Goal: Task Accomplishment & Management: Use online tool/utility

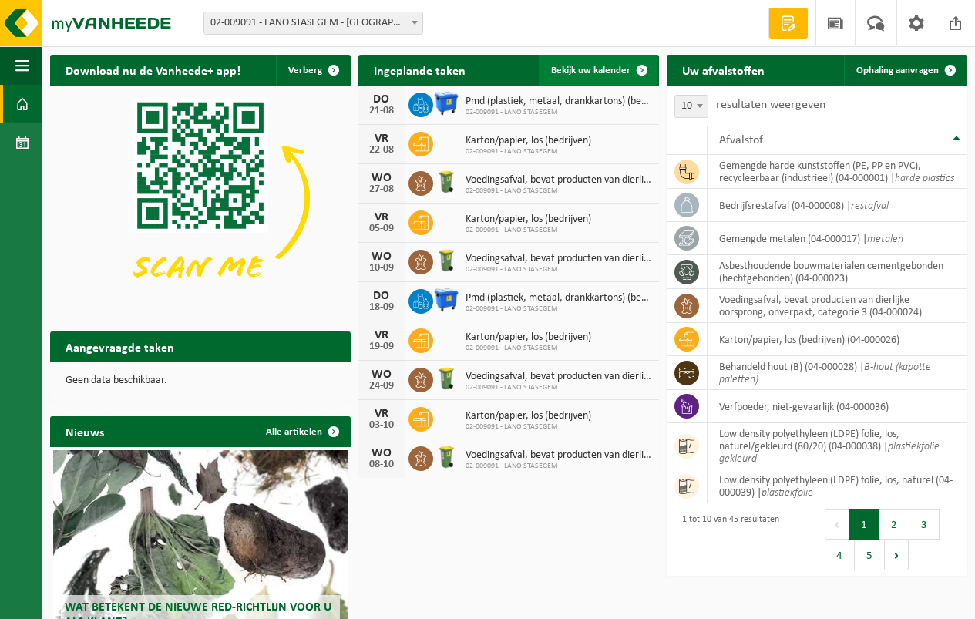
click at [596, 68] on span "Bekijk uw kalender" at bounding box center [590, 70] width 79 height 10
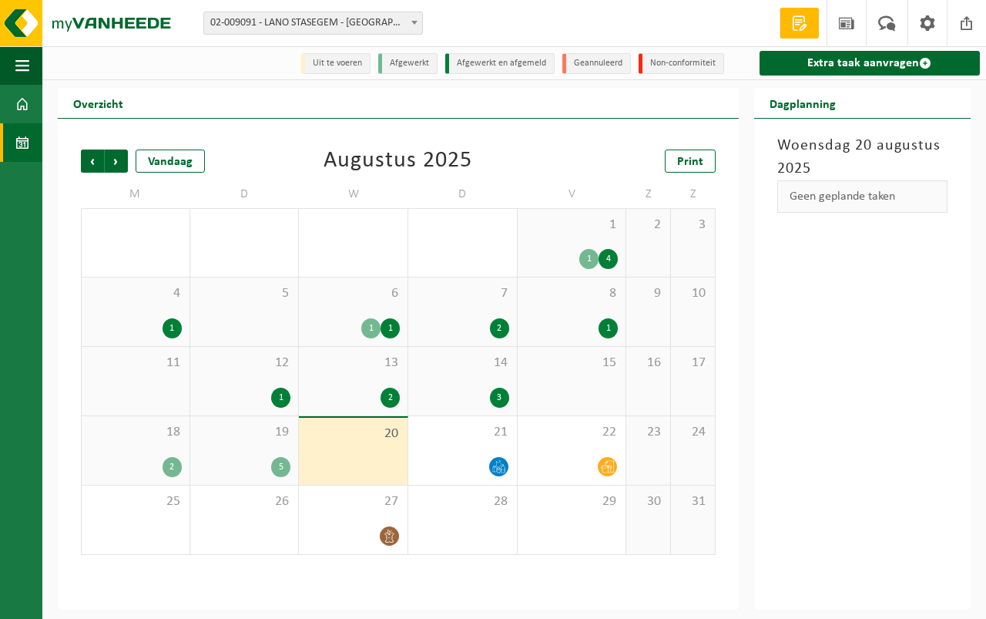
click at [349, 448] on div "20" at bounding box center [353, 451] width 109 height 67
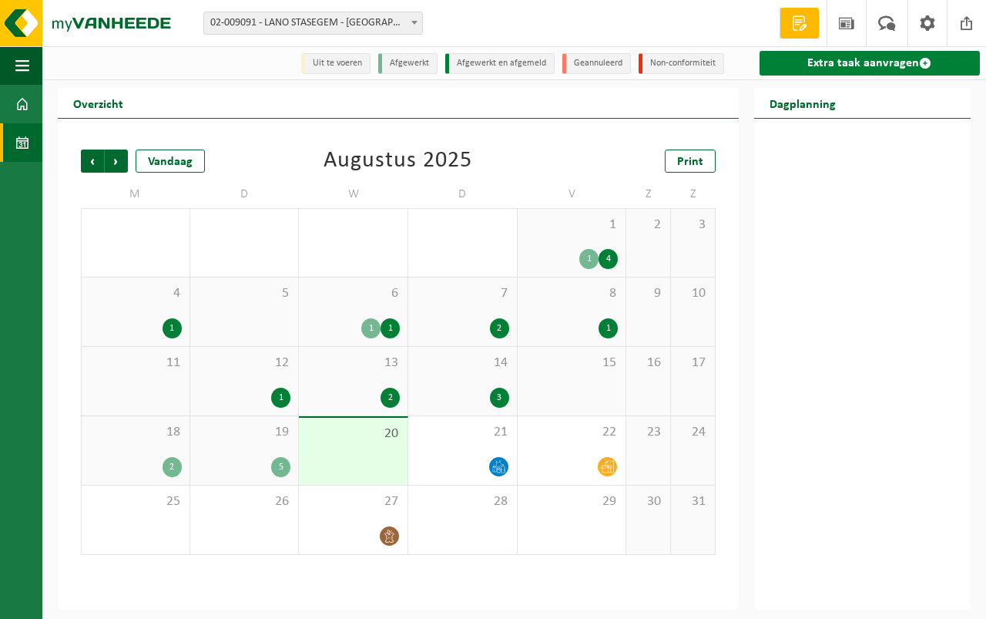
click at [846, 56] on link "Extra taak aanvragen" at bounding box center [870, 63] width 220 height 25
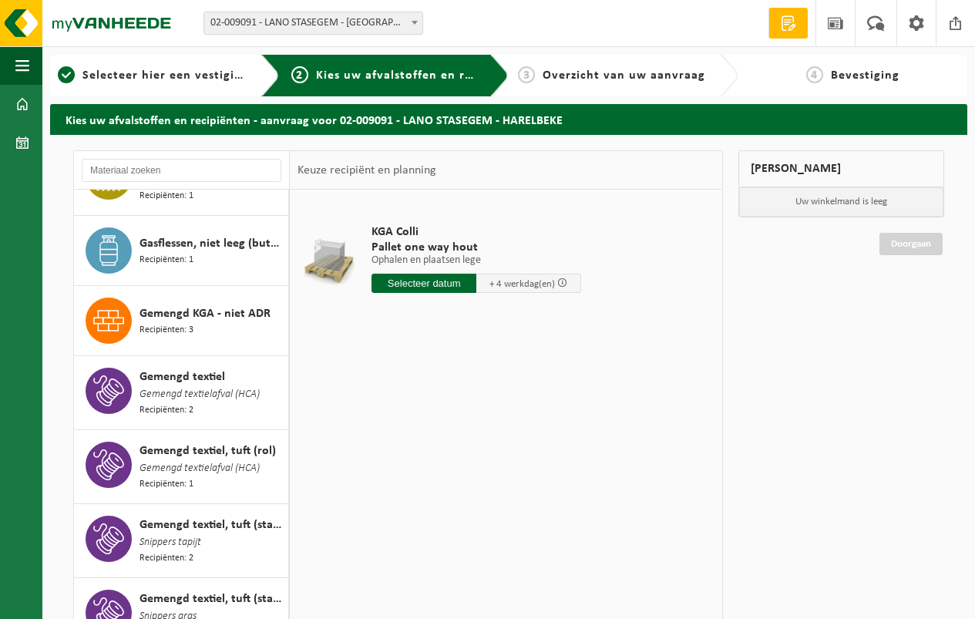
scroll to position [693, 0]
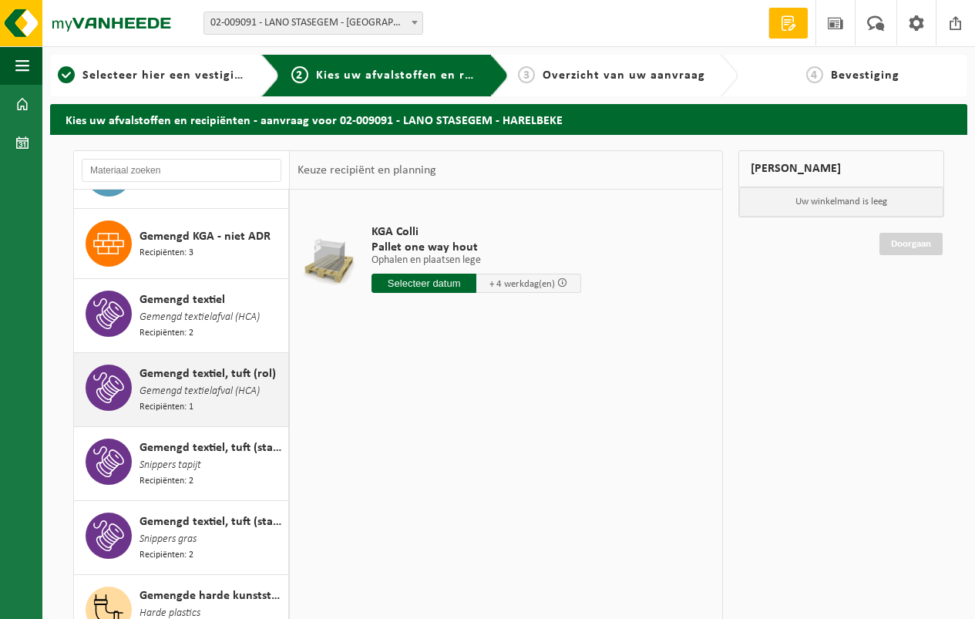
click at [203, 368] on span "Gemengd textiel, tuft (rol)" at bounding box center [207, 373] width 136 height 18
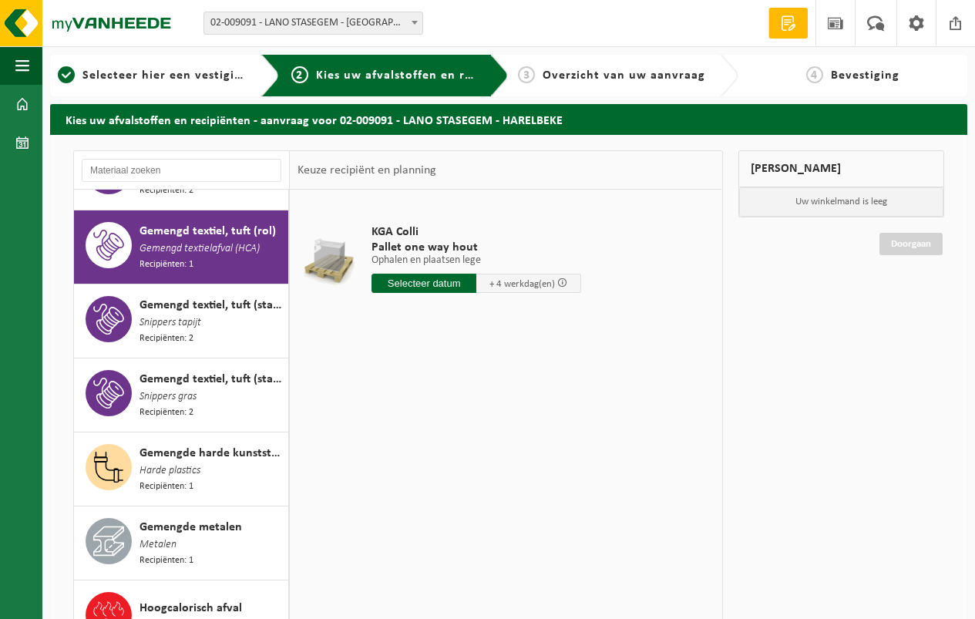
scroll to position [848, 0]
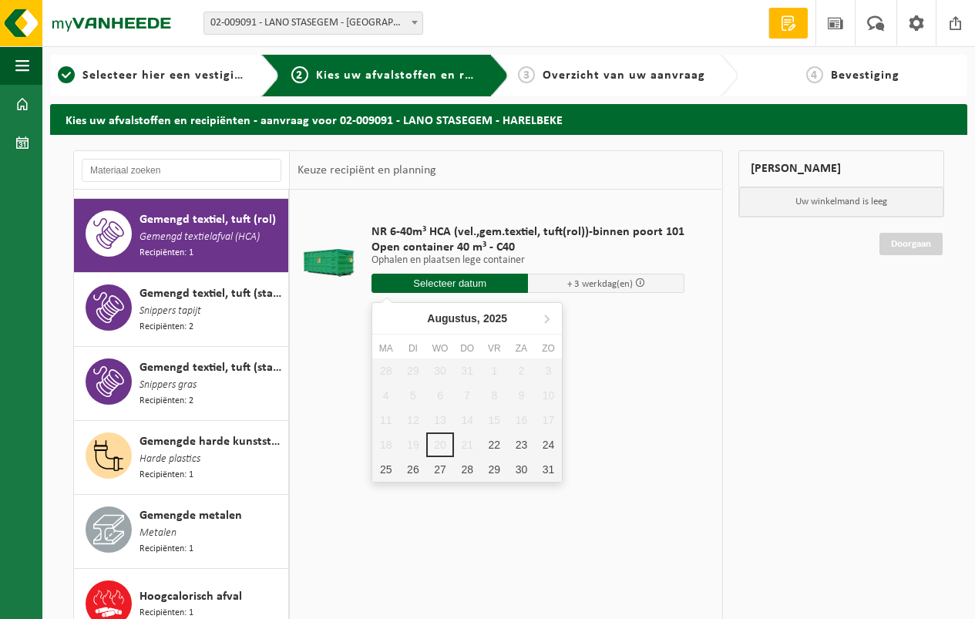
click at [442, 279] on input "text" at bounding box center [449, 283] width 156 height 19
click at [491, 442] on div "22" at bounding box center [494, 444] width 27 height 25
type input "Van 2025-08-22"
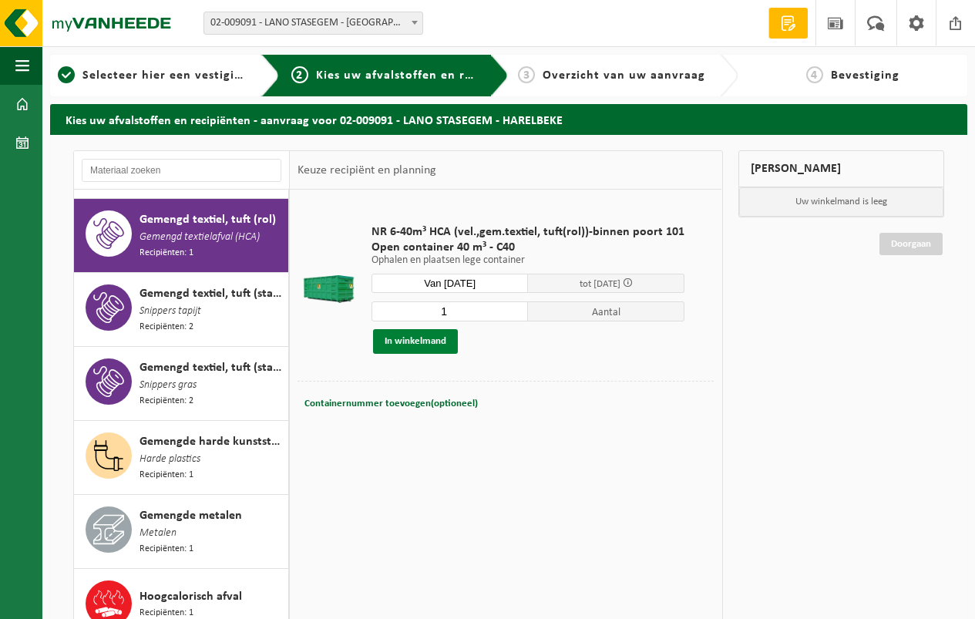
click at [418, 338] on button "In winkelmand" at bounding box center [415, 341] width 85 height 25
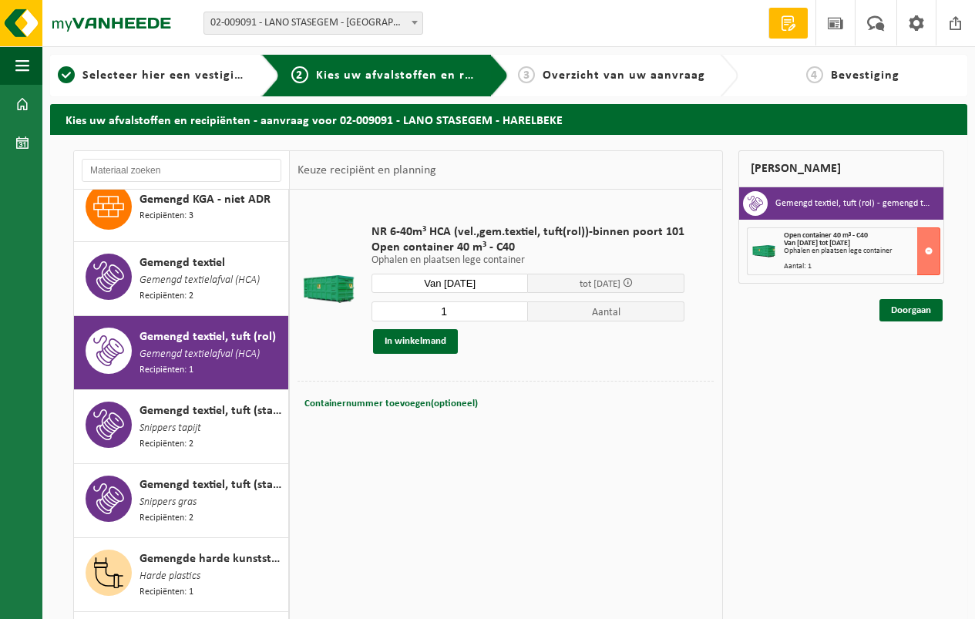
scroll to position [693, 0]
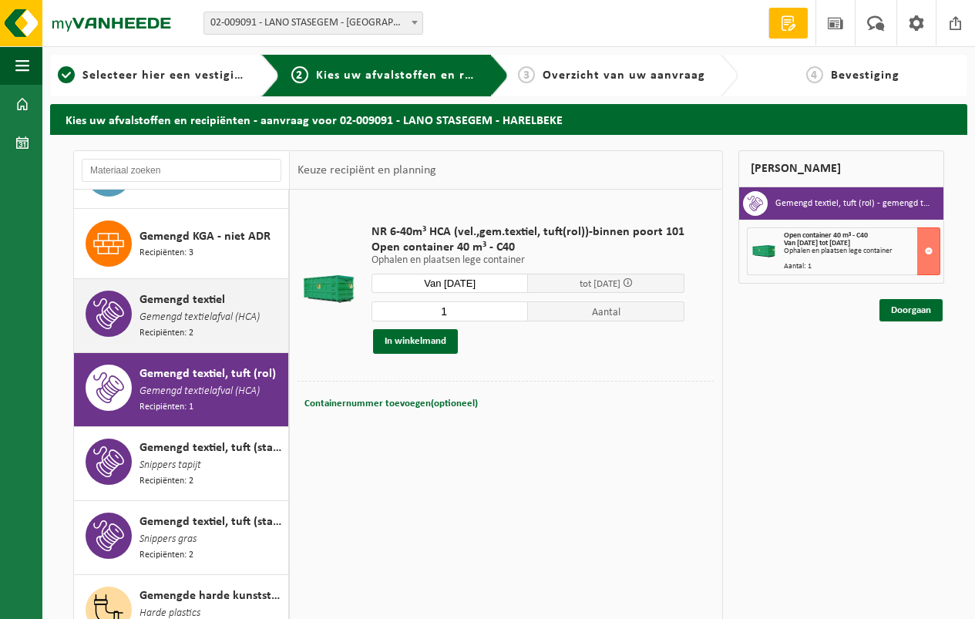
click at [193, 309] on span "Gemengd textielafval (HCA)" at bounding box center [199, 317] width 120 height 17
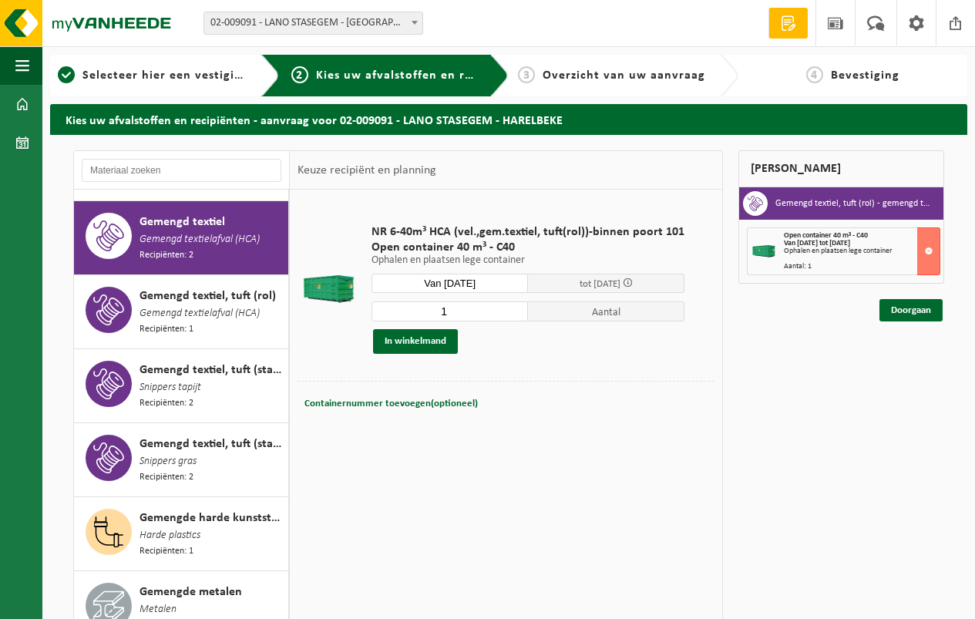
scroll to position [776, 0]
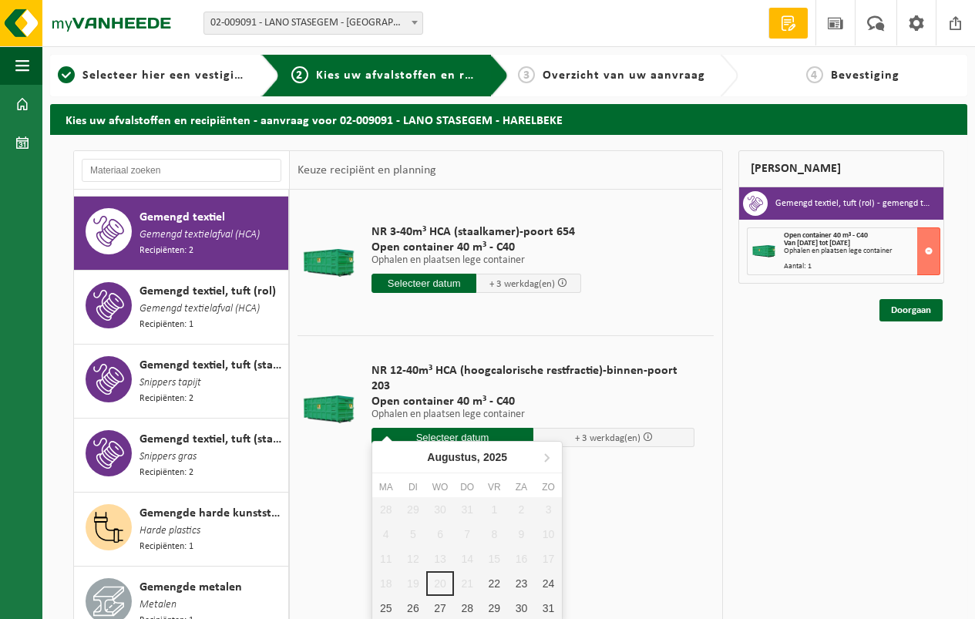
click at [447, 428] on input "text" at bounding box center [452, 437] width 162 height 19
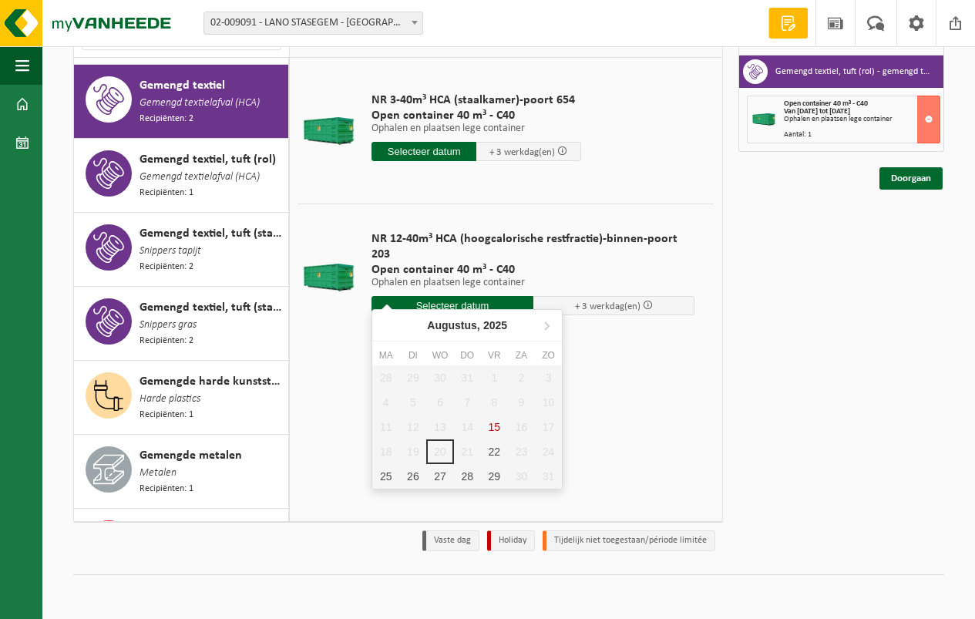
scroll to position [134, 0]
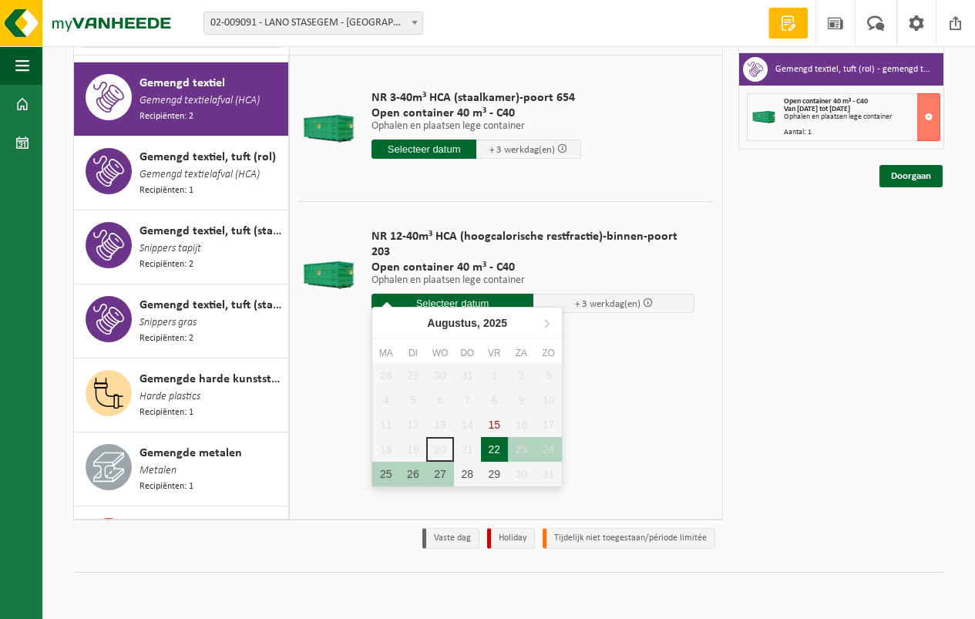
click at [494, 447] on div "22" at bounding box center [494, 449] width 27 height 25
type input "Van 2025-08-22"
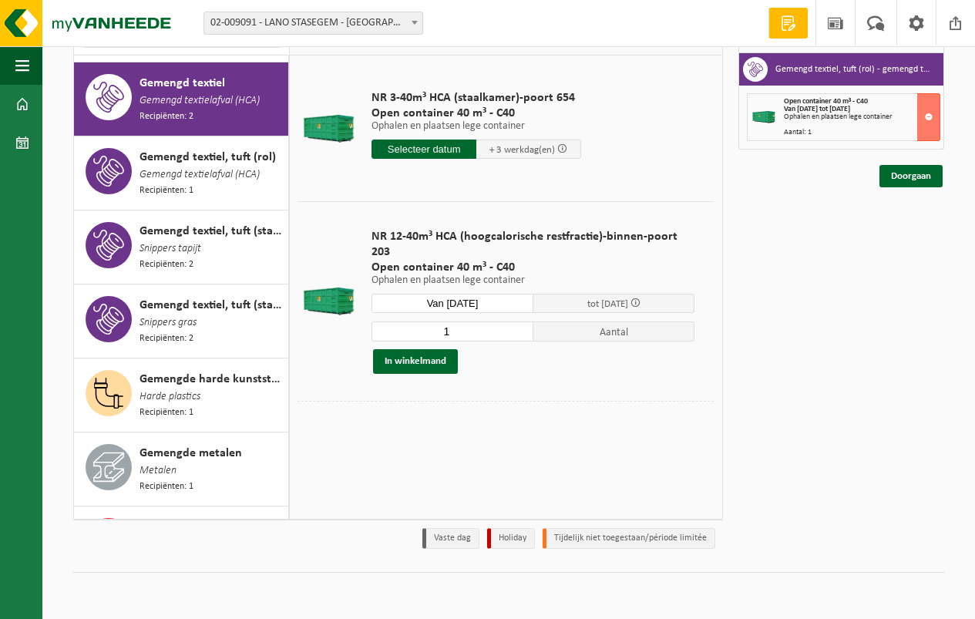
type input "2025-08-22"
click at [409, 349] on button "In winkelmand" at bounding box center [415, 361] width 85 height 25
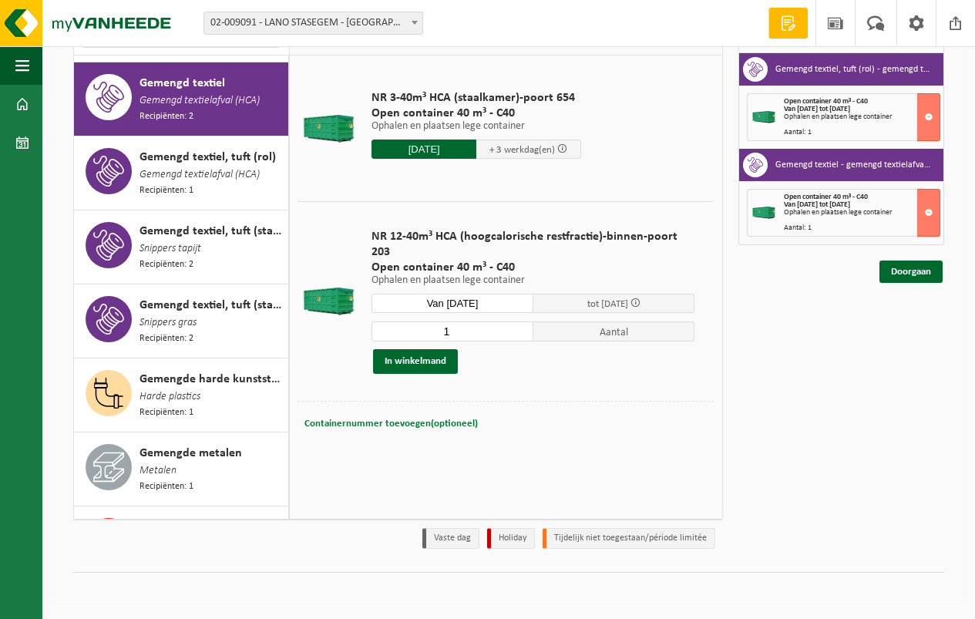
click at [407, 418] on span "Containernummer toevoegen(optioneel)" at bounding box center [390, 423] width 173 height 10
type input "er zit een ebc in de container"
click at [911, 270] on link "Doorgaan" at bounding box center [910, 271] width 63 height 22
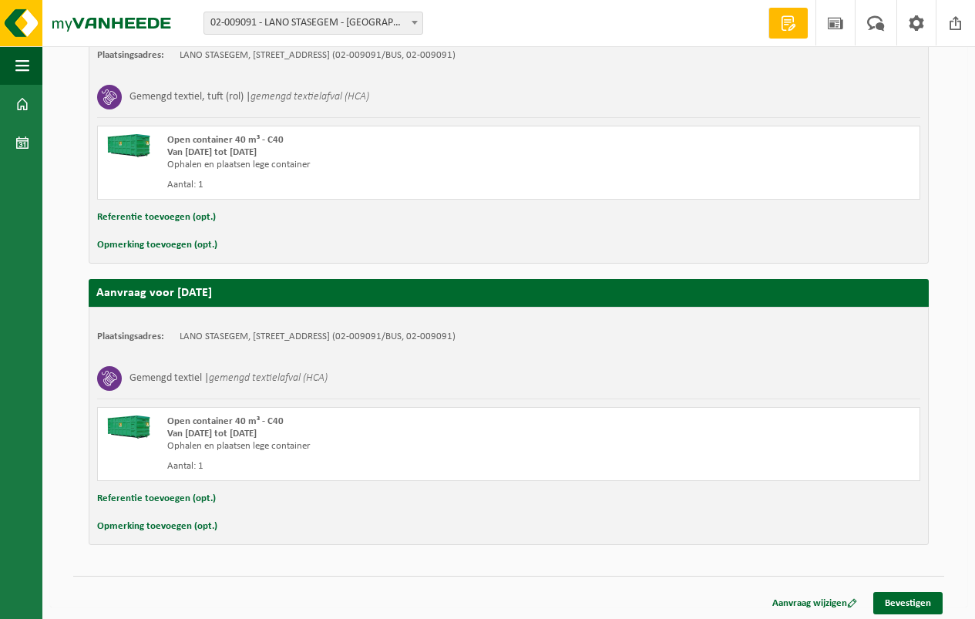
scroll to position [324, 0]
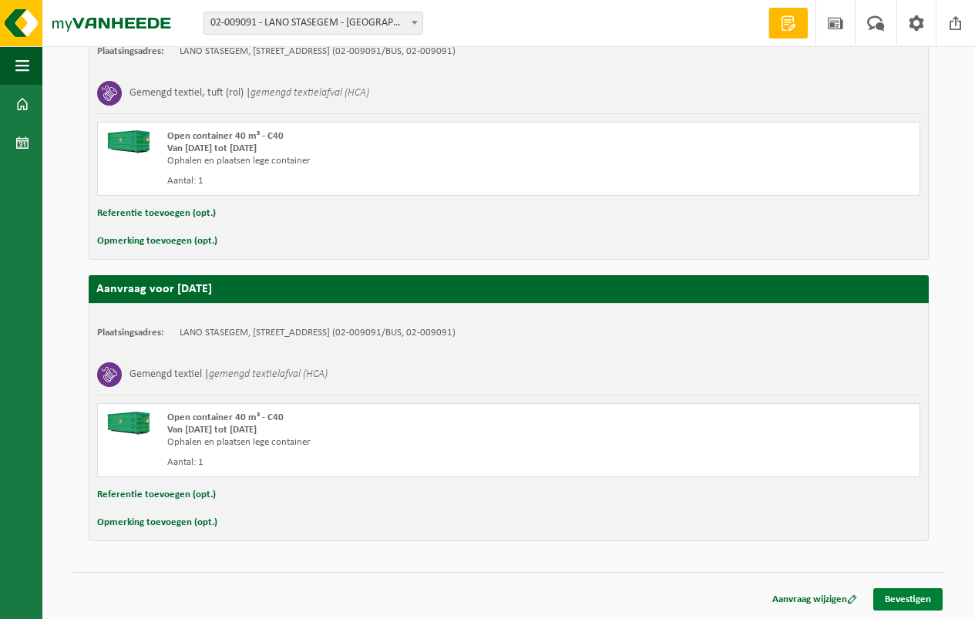
click at [898, 593] on link "Bevestigen" at bounding box center [907, 599] width 69 height 22
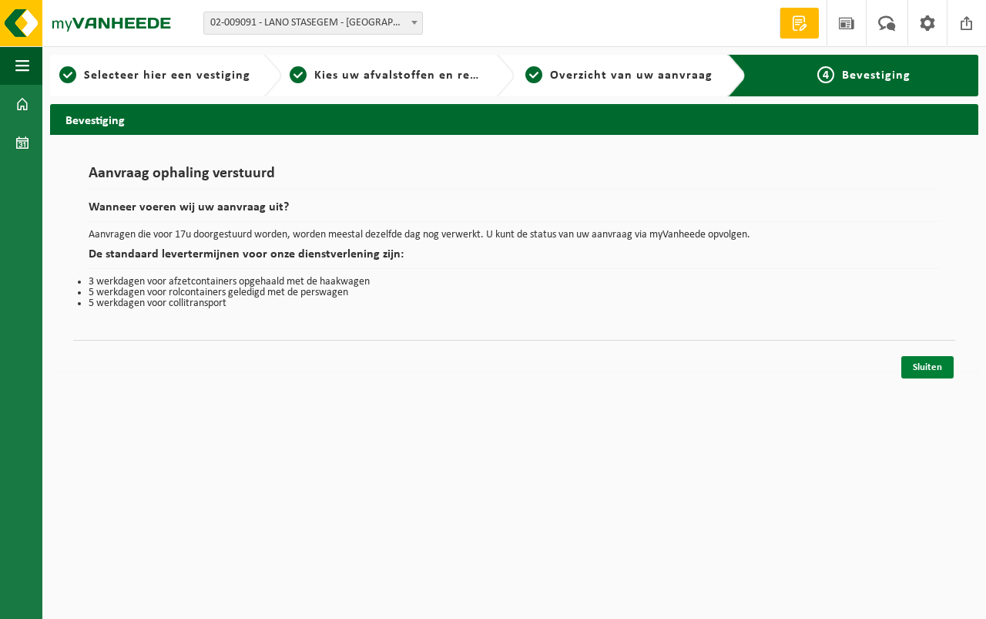
click at [929, 361] on link "Sluiten" at bounding box center [927, 367] width 52 height 22
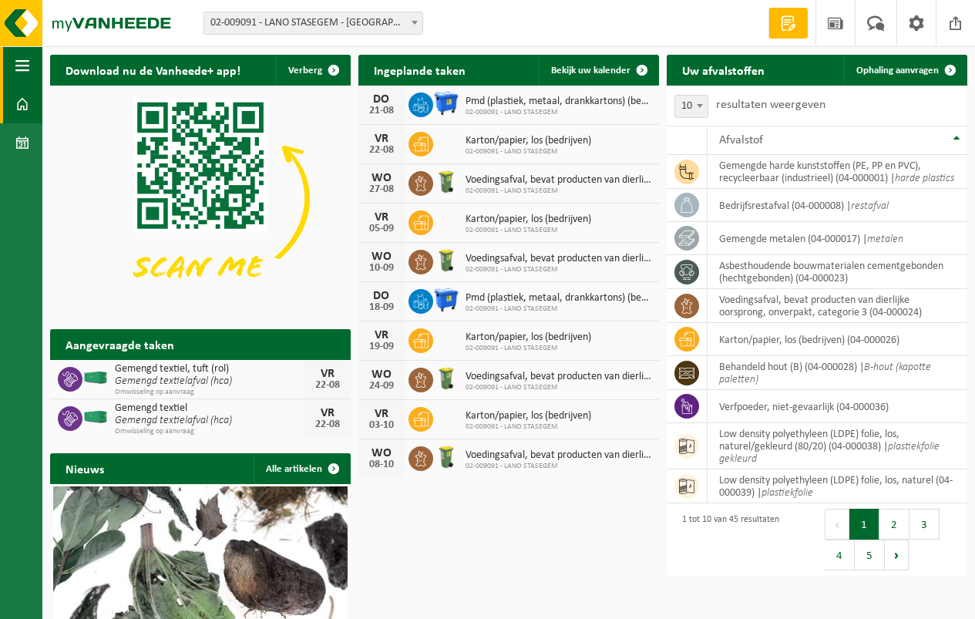
click at [24, 61] on span "button" at bounding box center [22, 65] width 14 height 39
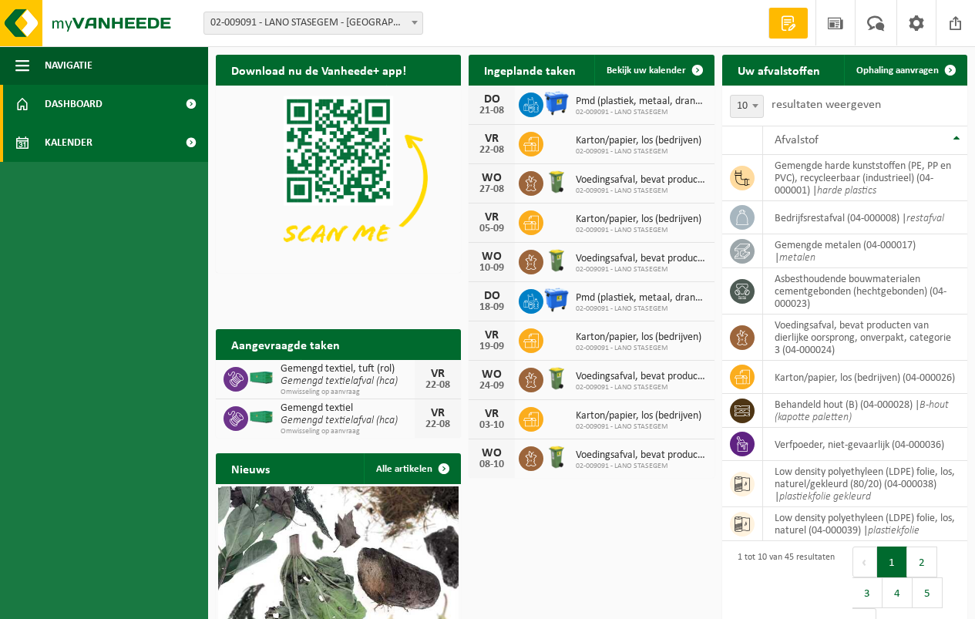
click at [25, 136] on span at bounding box center [22, 142] width 14 height 39
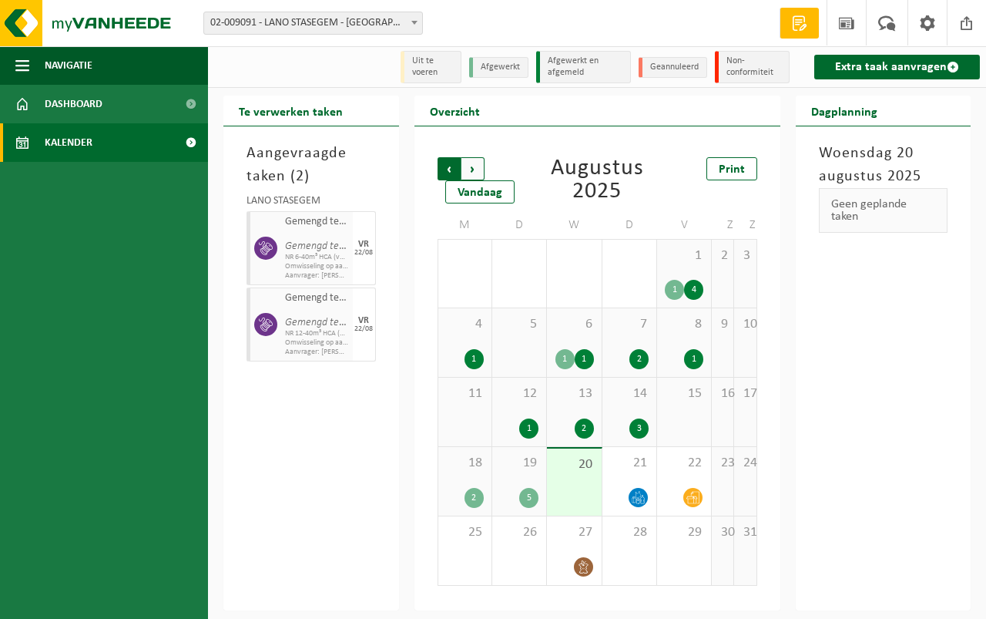
click at [472, 168] on span "Volgende" at bounding box center [473, 168] width 23 height 23
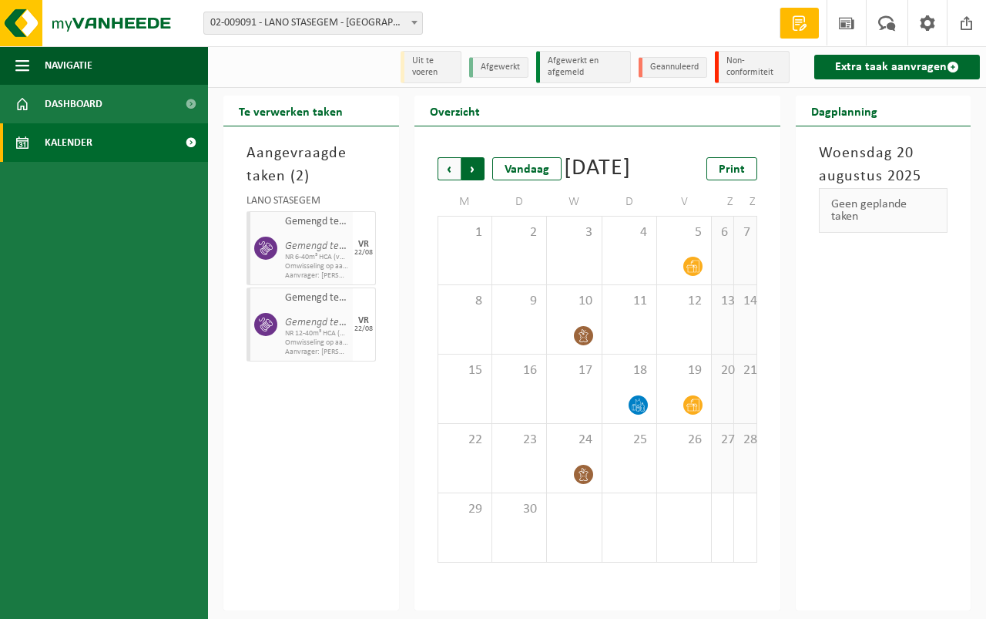
click at [448, 168] on span "Vorige" at bounding box center [449, 168] width 23 height 23
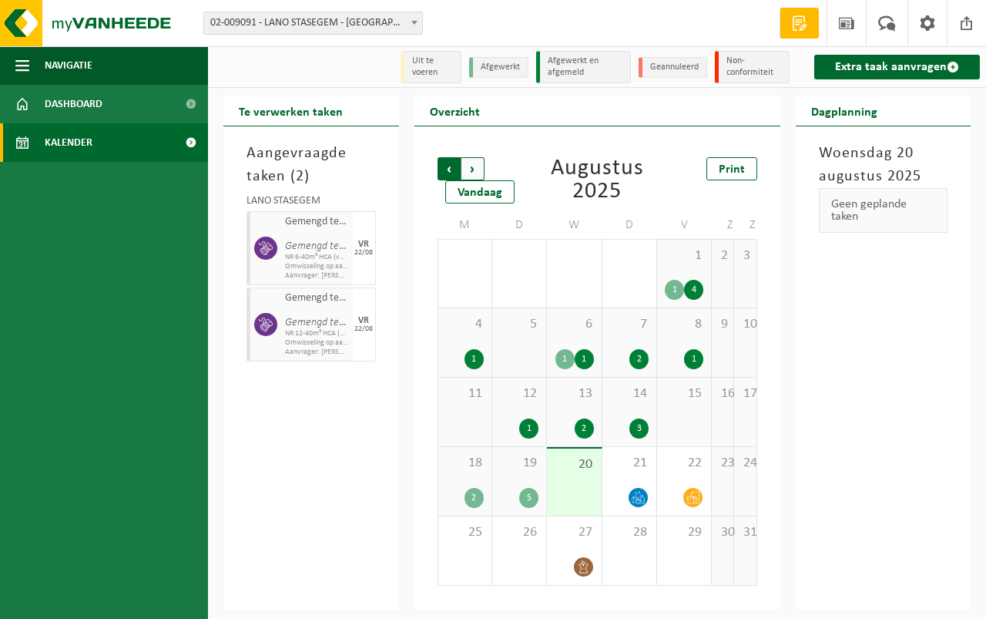
click at [472, 169] on span "Volgende" at bounding box center [473, 168] width 23 height 23
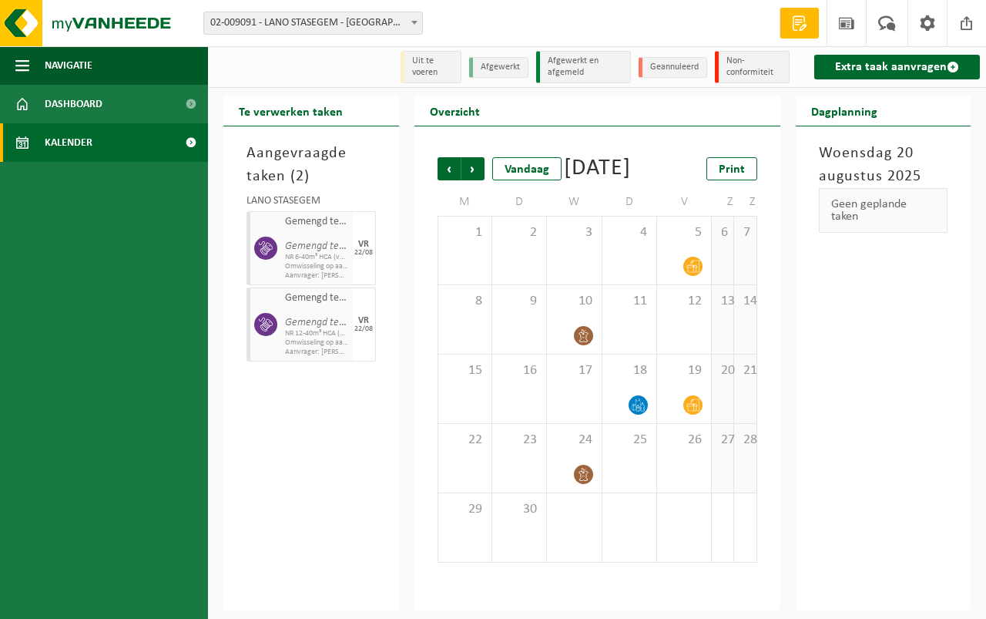
click at [472, 169] on span "Volgende" at bounding box center [473, 168] width 23 height 23
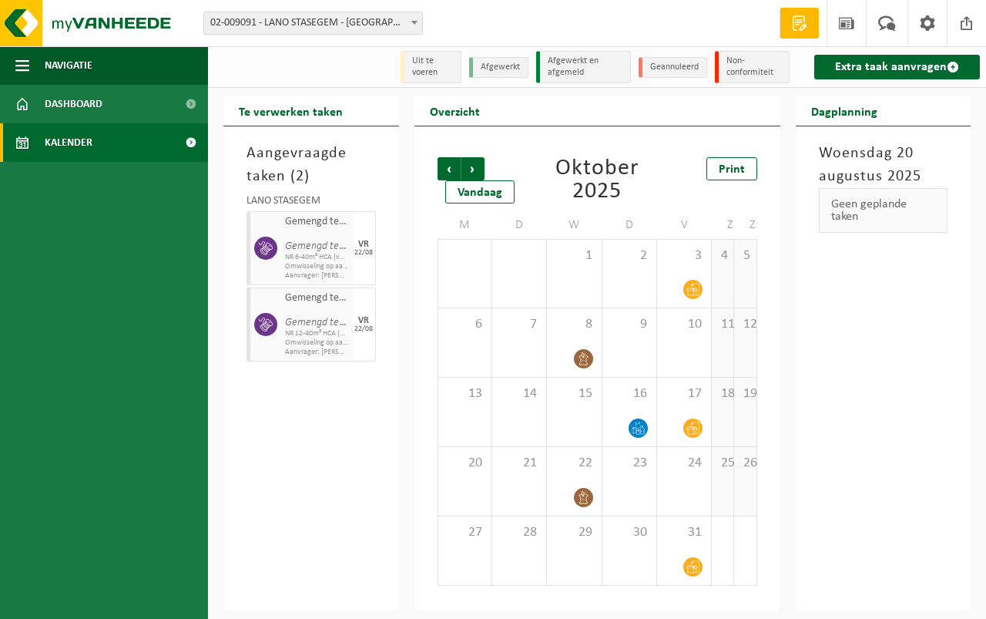
click at [472, 169] on span "Volgende" at bounding box center [473, 168] width 23 height 23
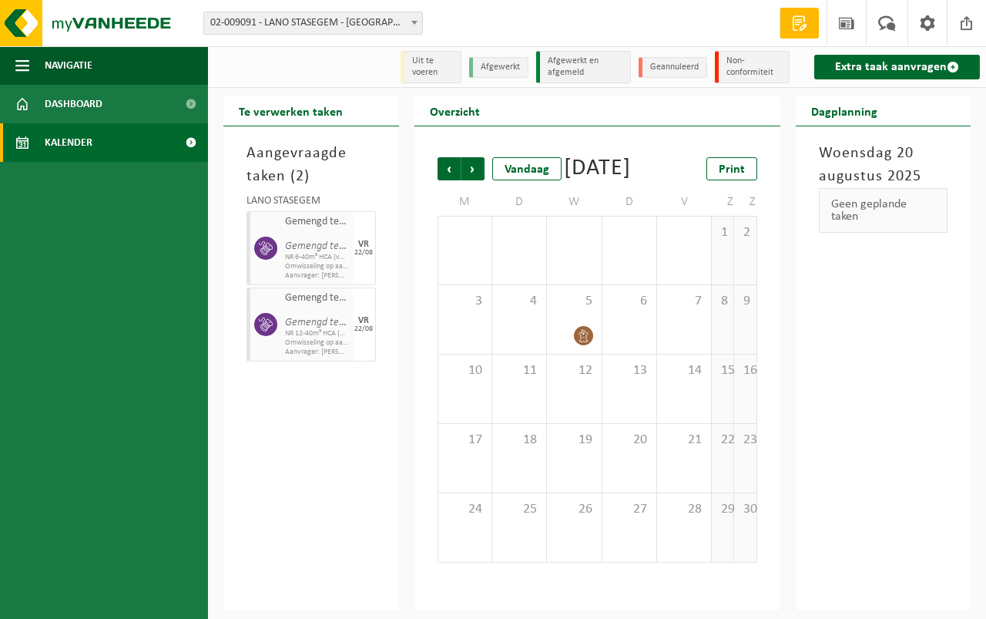
click at [472, 169] on span "Volgende" at bounding box center [473, 168] width 23 height 23
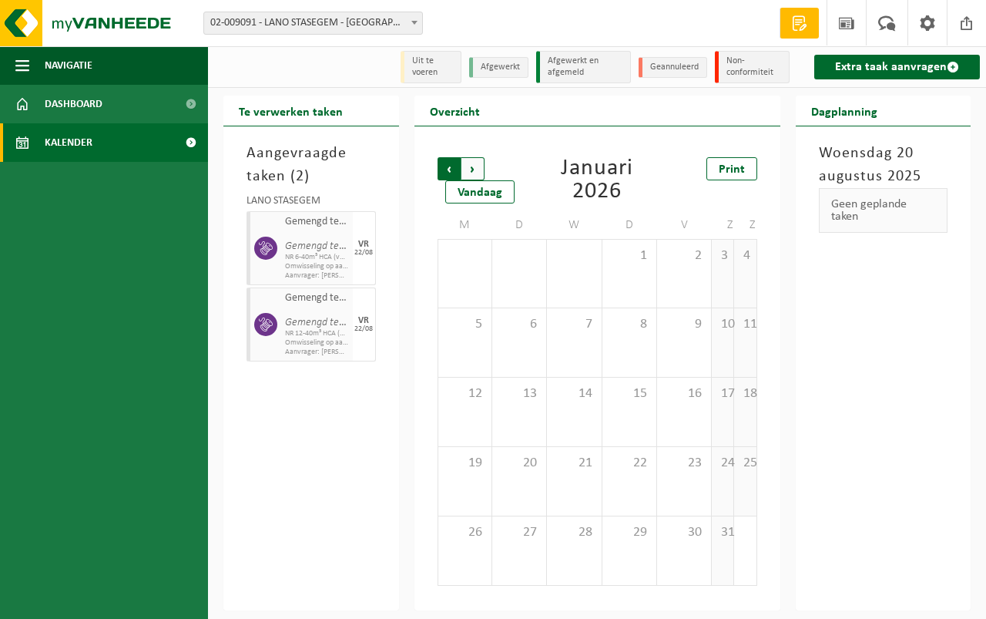
drag, startPoint x: 472, startPoint y: 166, endPoint x: 472, endPoint y: 179, distance: 12.4
click at [472, 179] on span "Volgende" at bounding box center [473, 168] width 23 height 23
click at [478, 165] on span "Volgende" at bounding box center [473, 168] width 23 height 23
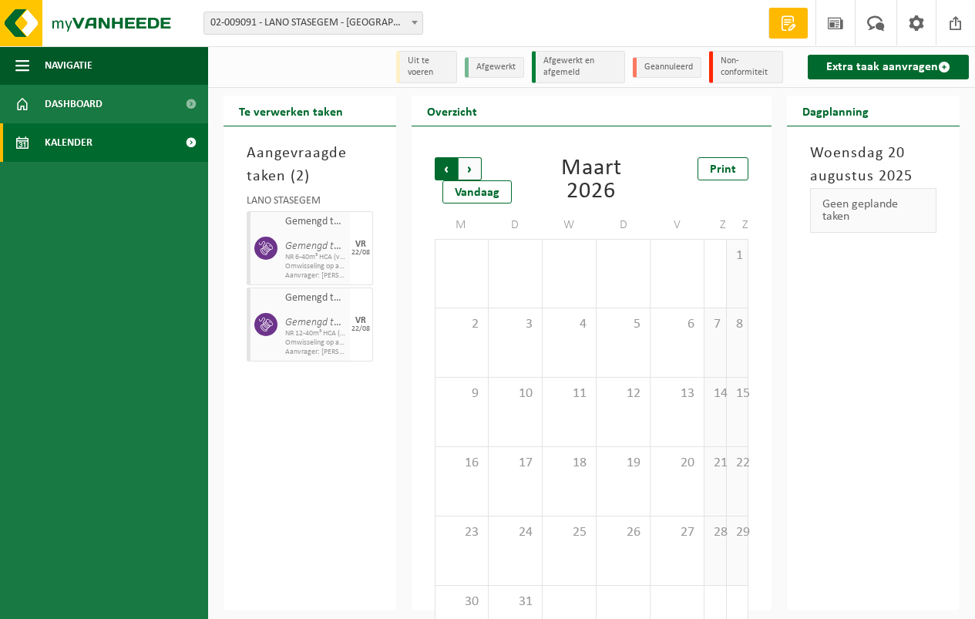
click at [463, 169] on span "Volgende" at bounding box center [469, 168] width 23 height 23
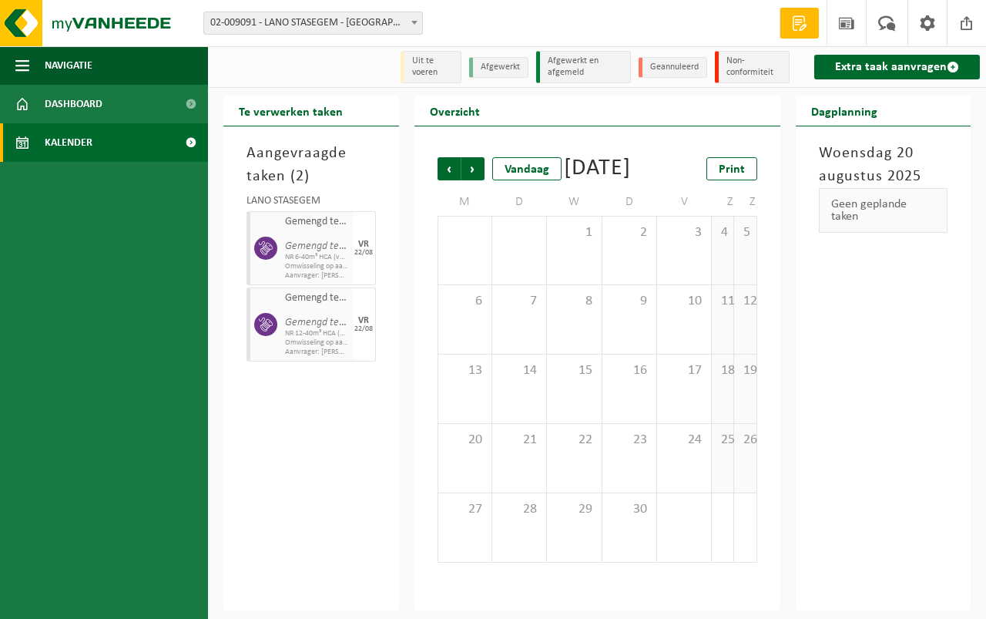
click at [463, 169] on span "Volgende" at bounding box center [473, 168] width 23 height 23
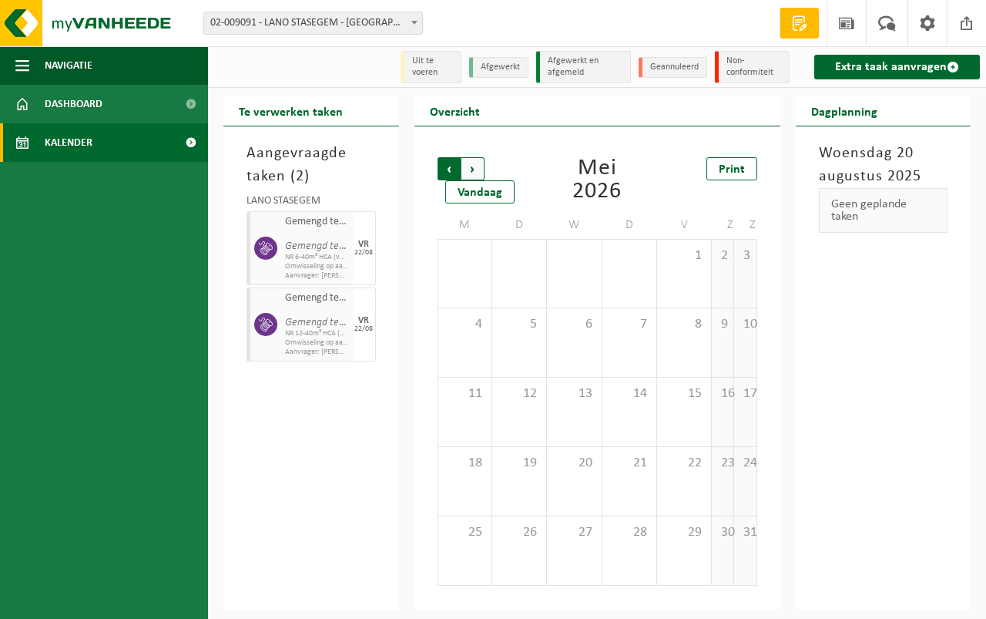
click at [472, 169] on span "Volgende" at bounding box center [473, 168] width 23 height 23
click at [442, 170] on span "Vorige" at bounding box center [449, 168] width 23 height 23
click at [442, 169] on span "Vorige" at bounding box center [449, 168] width 23 height 23
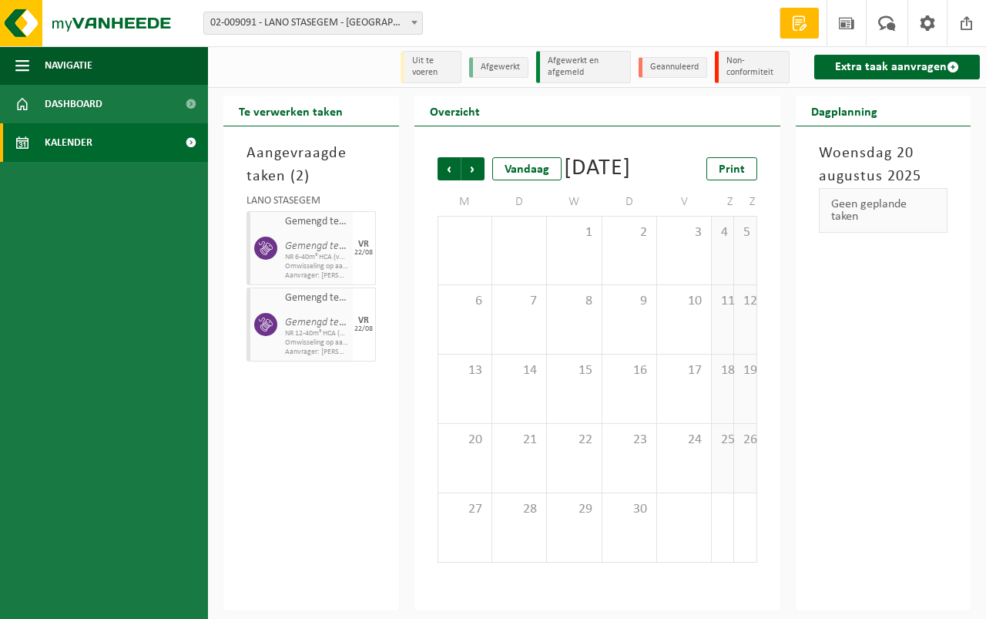
click at [442, 167] on span "Vorige" at bounding box center [449, 168] width 23 height 23
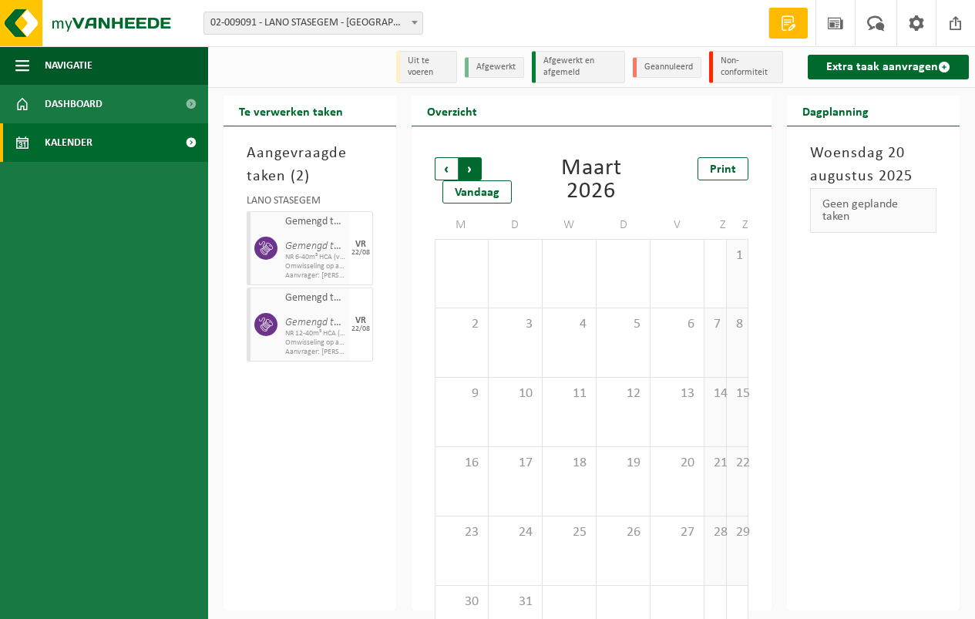
click at [442, 166] on span "Vorige" at bounding box center [446, 168] width 23 height 23
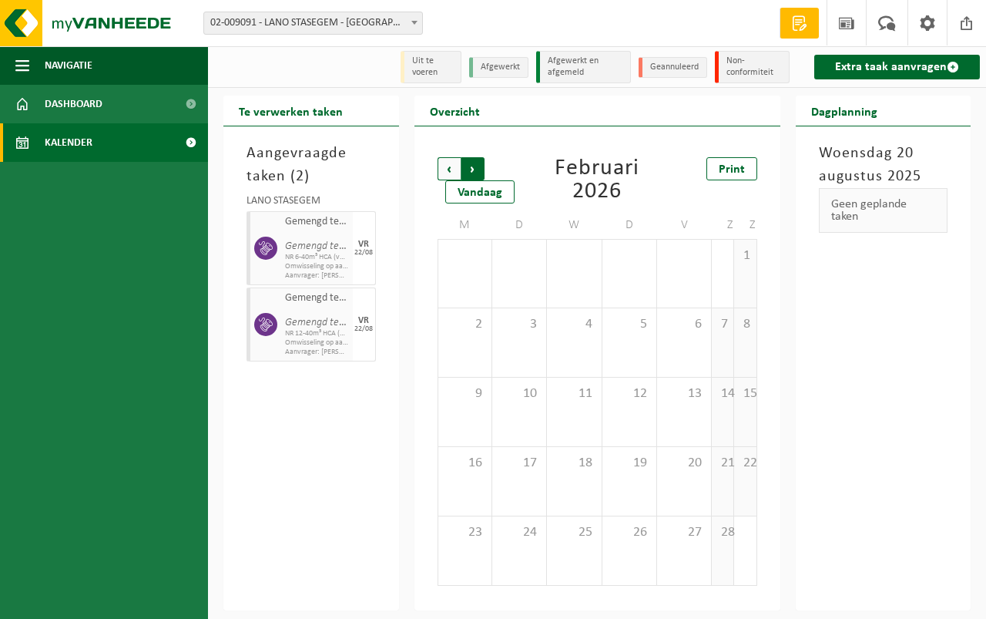
click at [444, 163] on span "Vorige" at bounding box center [449, 168] width 23 height 23
click at [446, 165] on span "Vorige" at bounding box center [449, 168] width 23 height 23
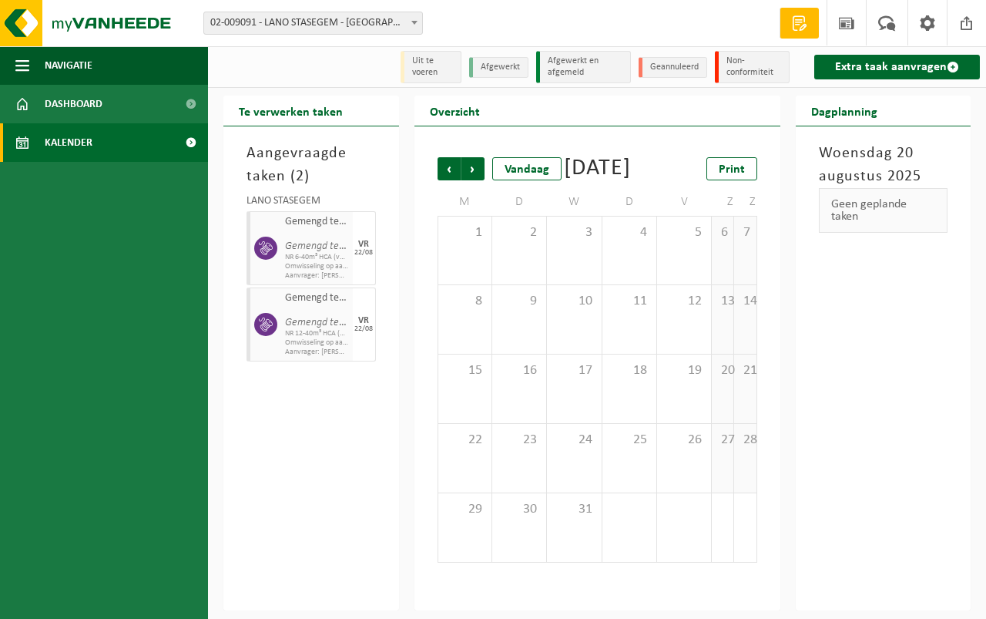
click at [477, 153] on div "Vorige Volgende Vandaag [DATE] Print M D W D V Z Z 1 2 3 4 5 6 7 8 9 10 11 12 1…" at bounding box center [597, 360] width 335 height 436
click at [475, 164] on span "Volgende" at bounding box center [473, 168] width 23 height 23
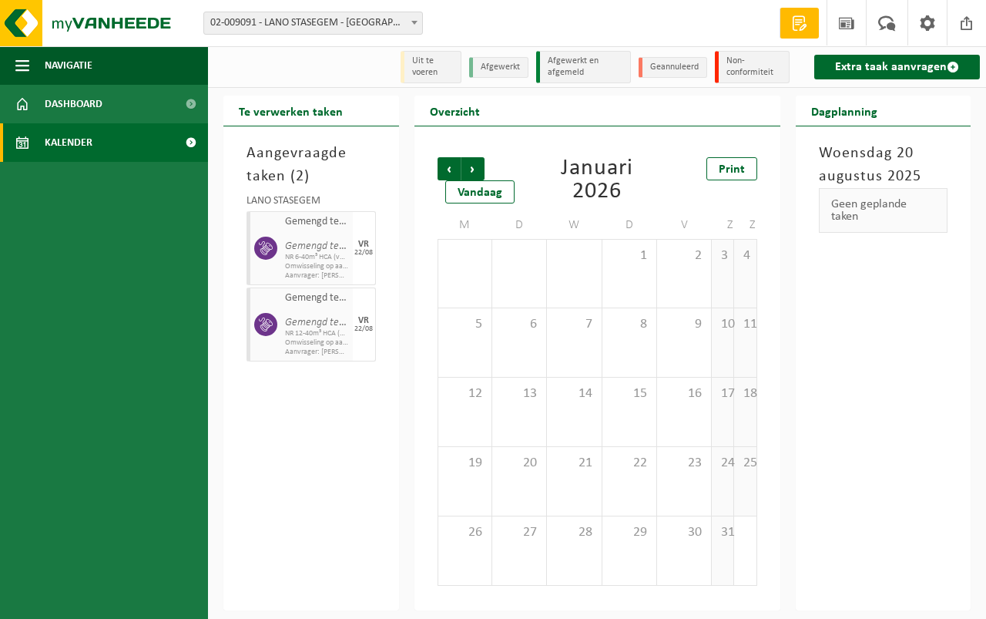
click at [472, 166] on span "Volgende" at bounding box center [473, 168] width 23 height 23
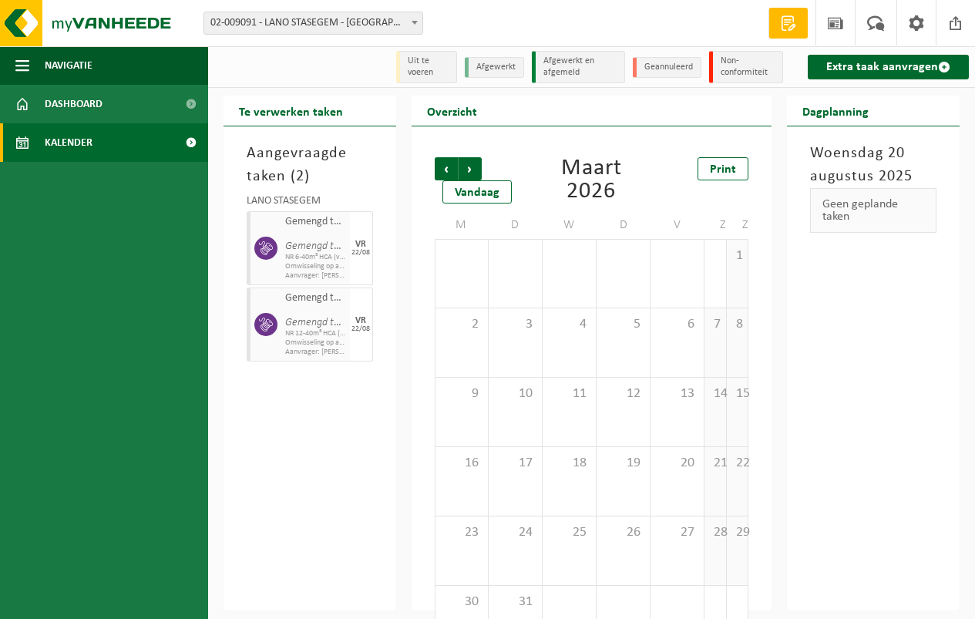
click at [472, 166] on span "Volgende" at bounding box center [469, 168] width 23 height 23
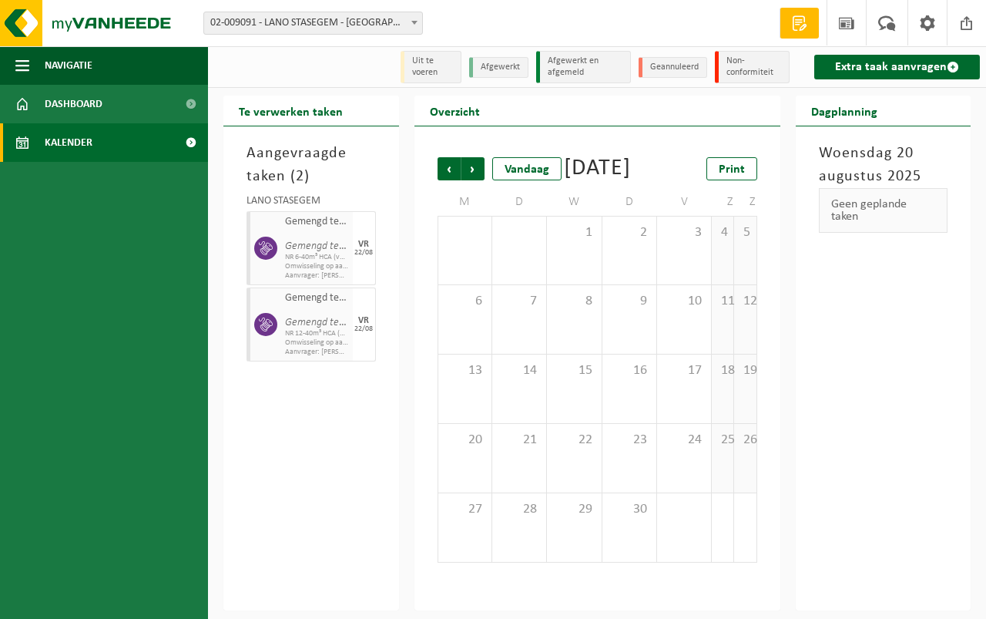
click at [472, 166] on span "Volgende" at bounding box center [473, 168] width 23 height 23
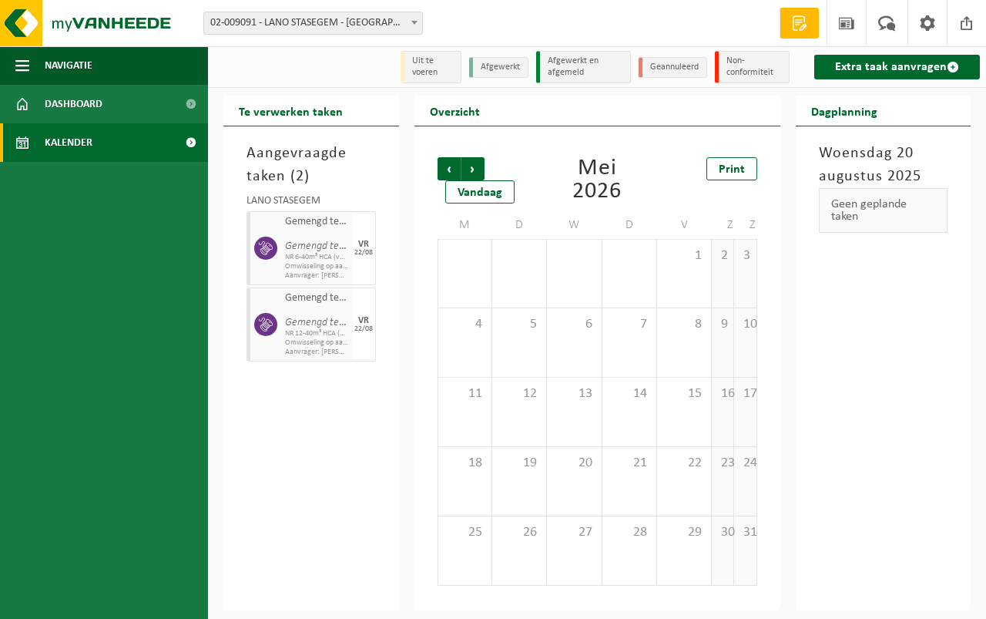
click at [472, 166] on span "Volgende" at bounding box center [473, 168] width 23 height 23
click at [472, 164] on span "Volgende" at bounding box center [473, 168] width 23 height 23
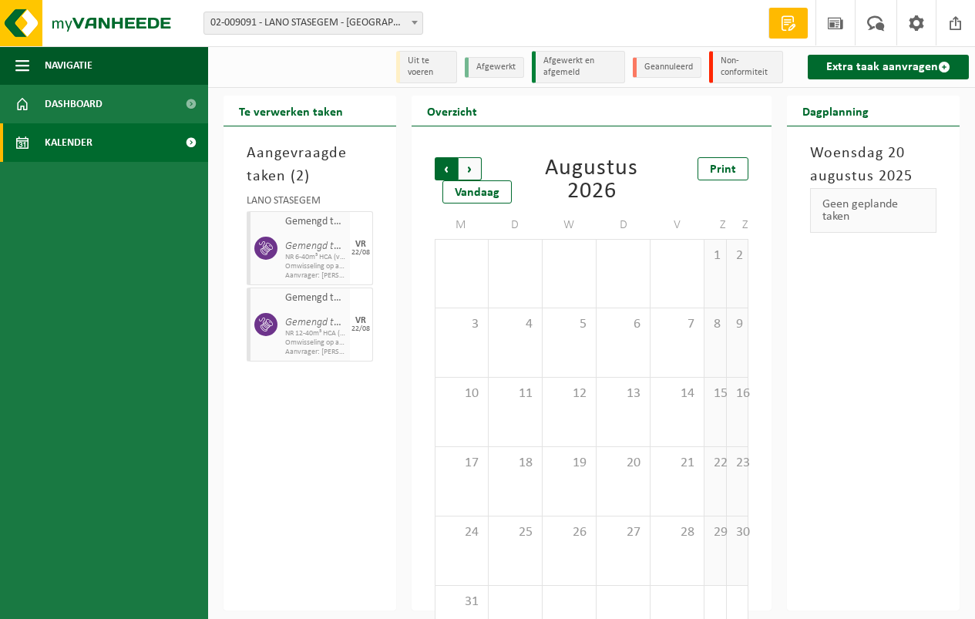
click at [474, 164] on span "Volgende" at bounding box center [469, 168] width 23 height 23
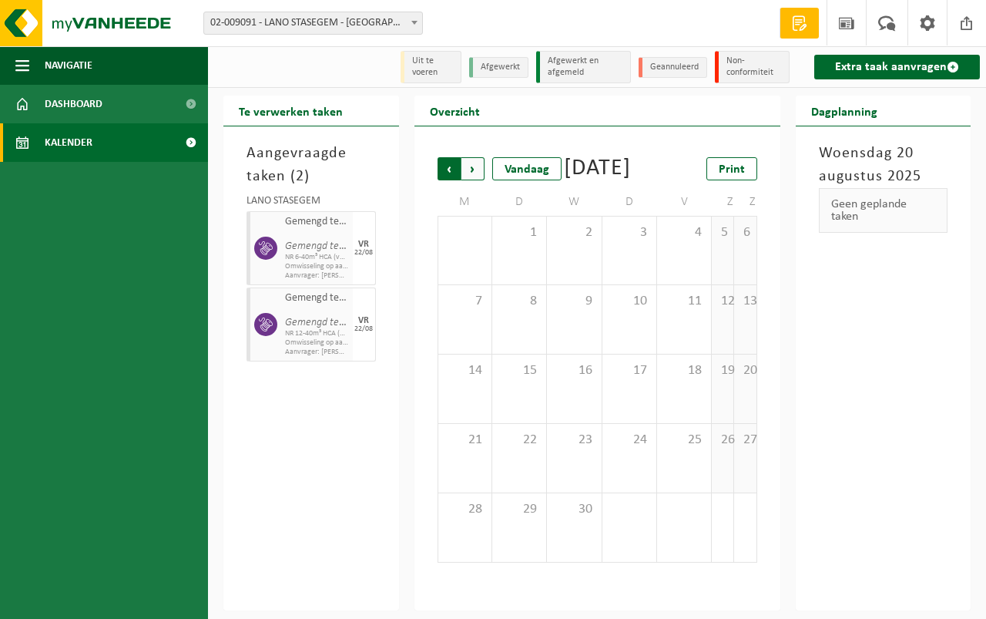
click at [475, 163] on span "Volgende" at bounding box center [473, 168] width 23 height 23
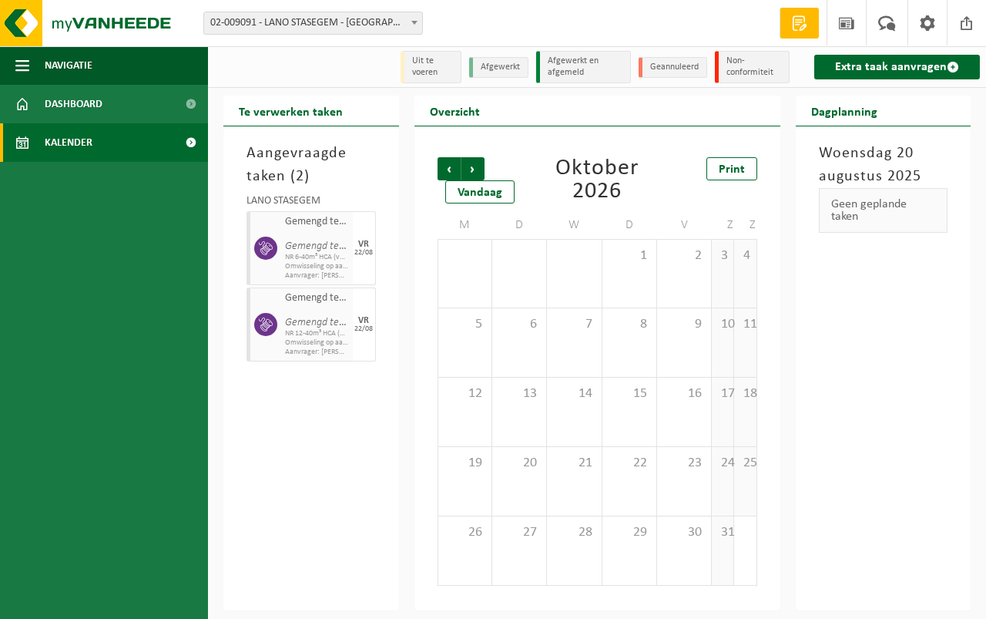
click at [475, 163] on span "Volgende" at bounding box center [473, 168] width 23 height 23
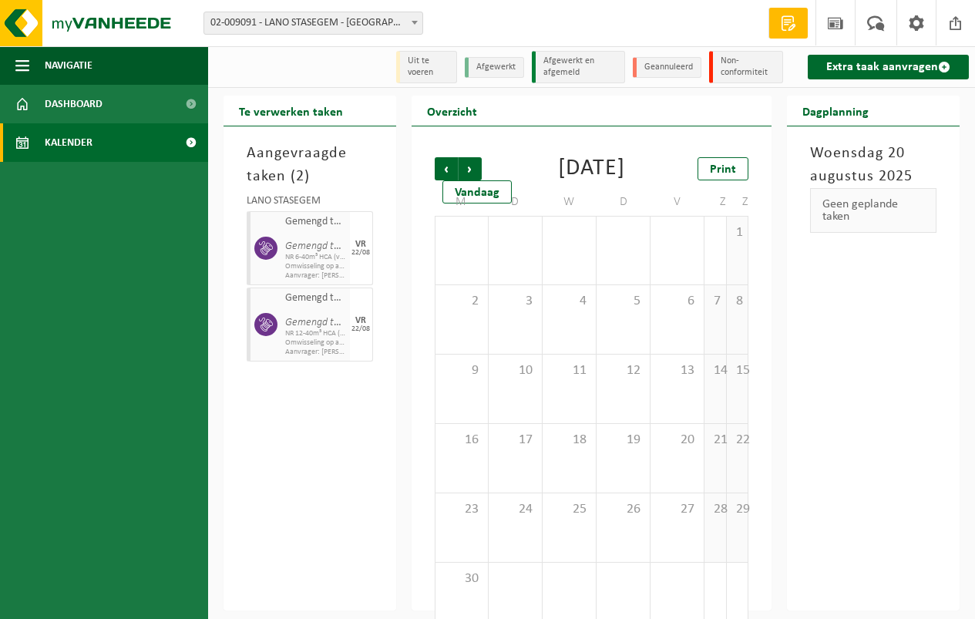
click at [476, 163] on span "Volgende" at bounding box center [469, 168] width 23 height 23
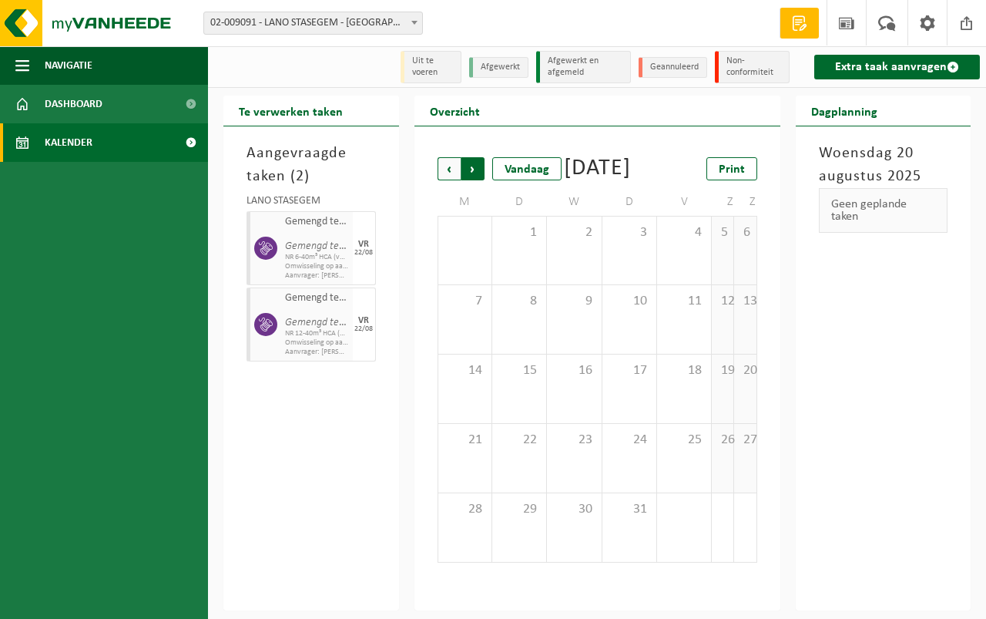
click at [443, 163] on span "Vorige" at bounding box center [449, 168] width 23 height 23
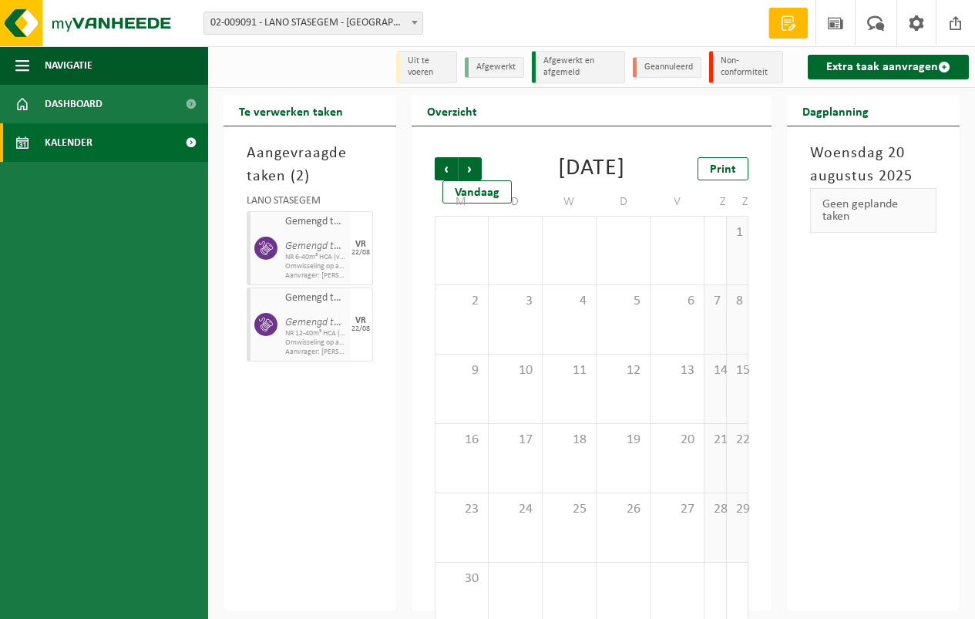
click at [443, 163] on span "Vorige" at bounding box center [446, 168] width 23 height 23
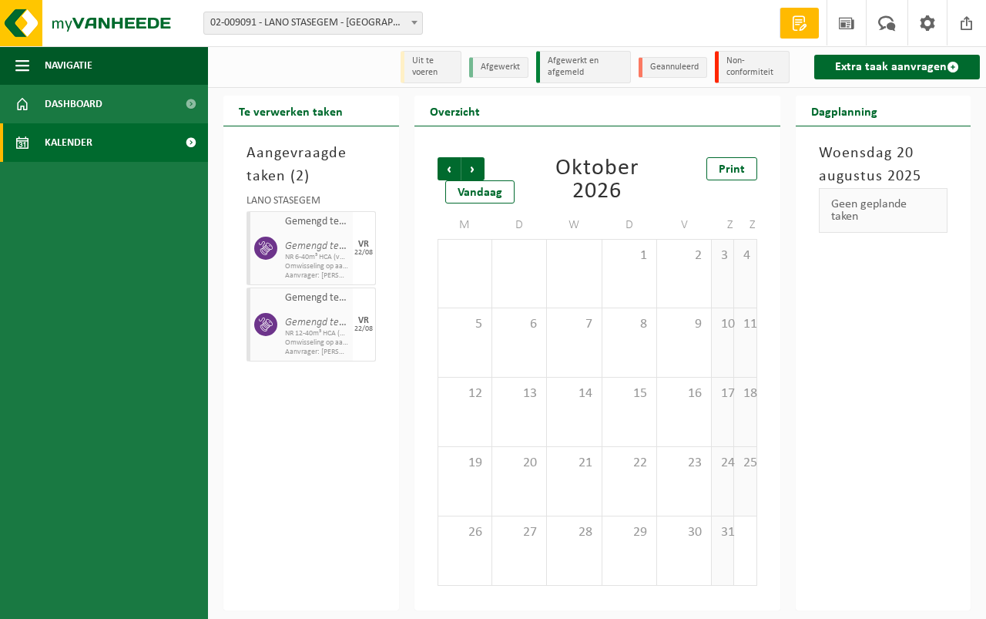
click at [443, 163] on span "Vorige" at bounding box center [449, 168] width 23 height 23
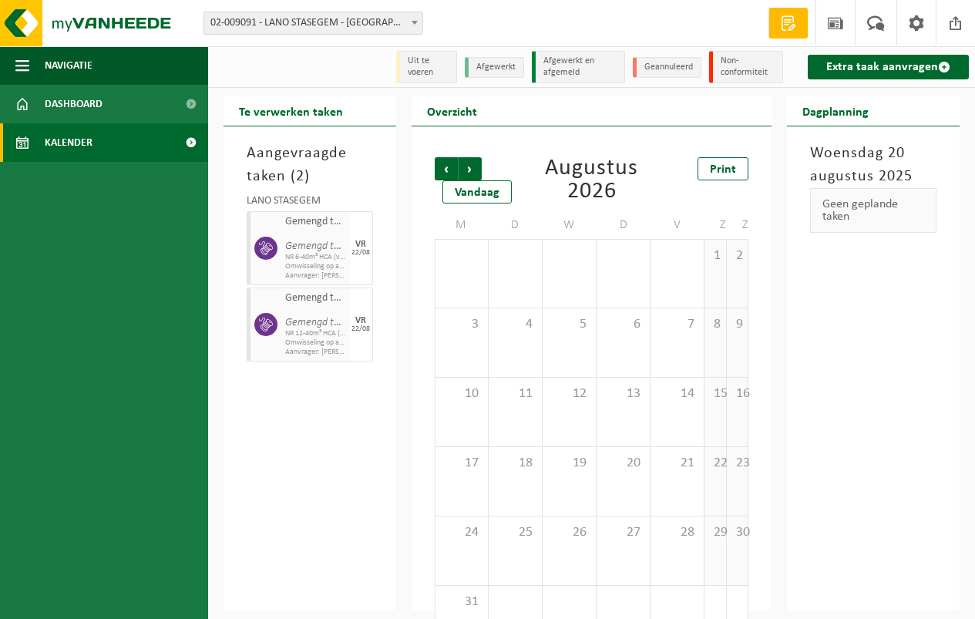
click at [443, 163] on span "Vorige" at bounding box center [446, 168] width 23 height 23
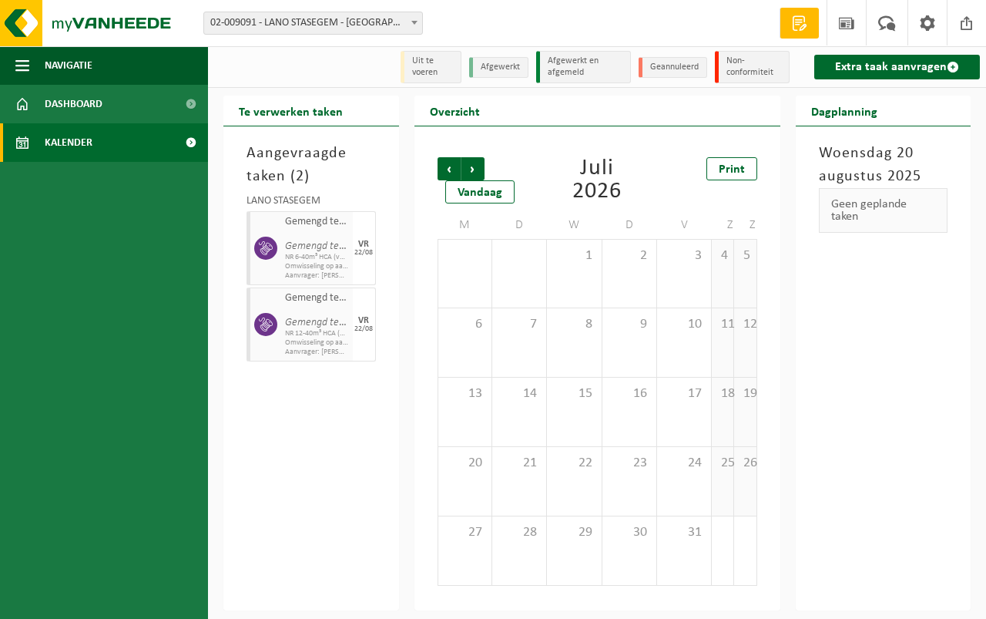
click at [443, 163] on span "Vorige" at bounding box center [449, 168] width 23 height 23
click at [443, 162] on span "Vorige" at bounding box center [449, 168] width 23 height 23
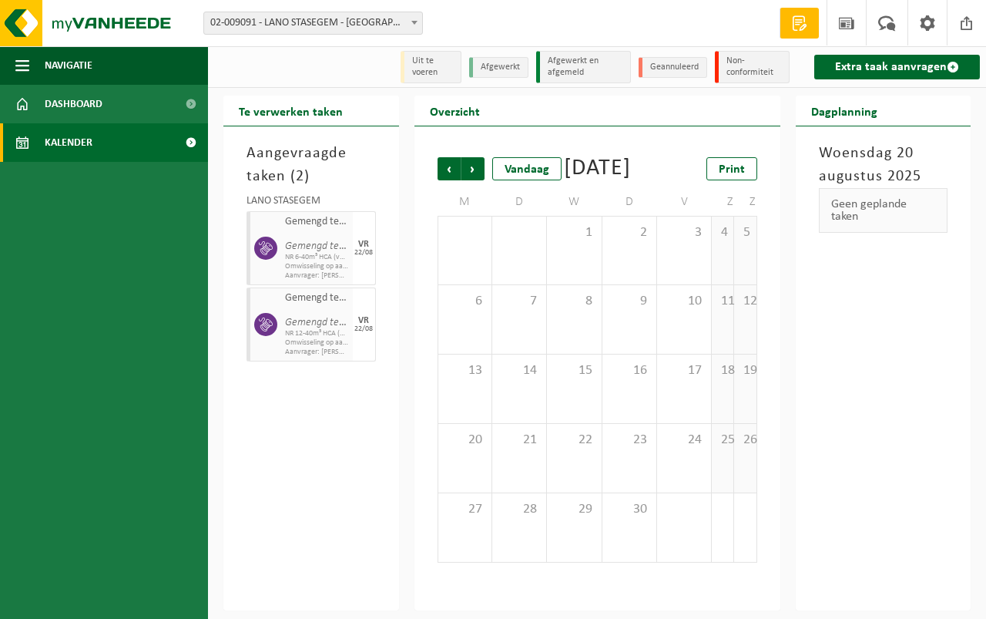
click at [443, 162] on span "Vorige" at bounding box center [449, 168] width 23 height 23
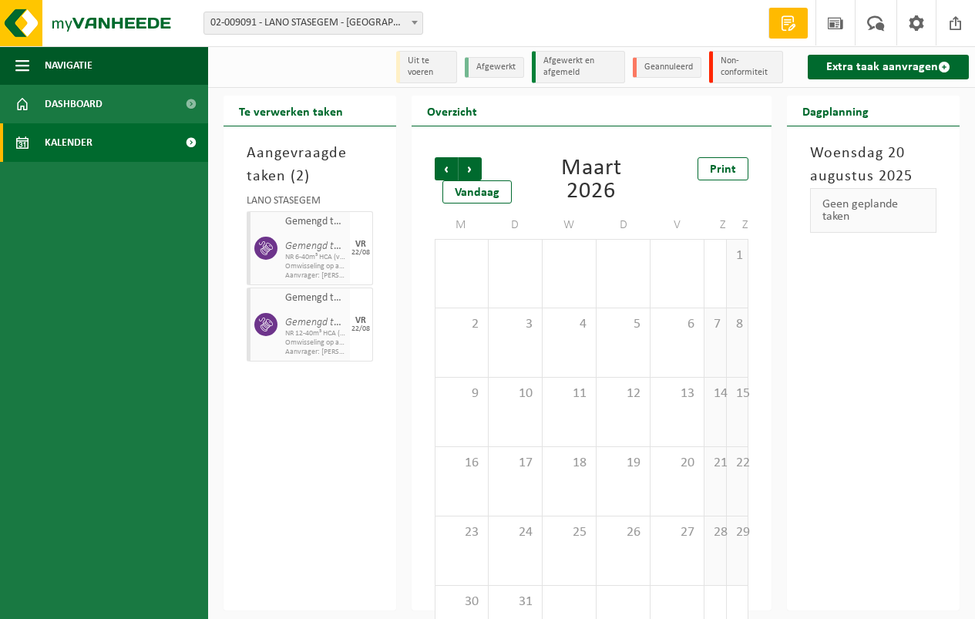
click at [443, 162] on span "Vorige" at bounding box center [446, 168] width 23 height 23
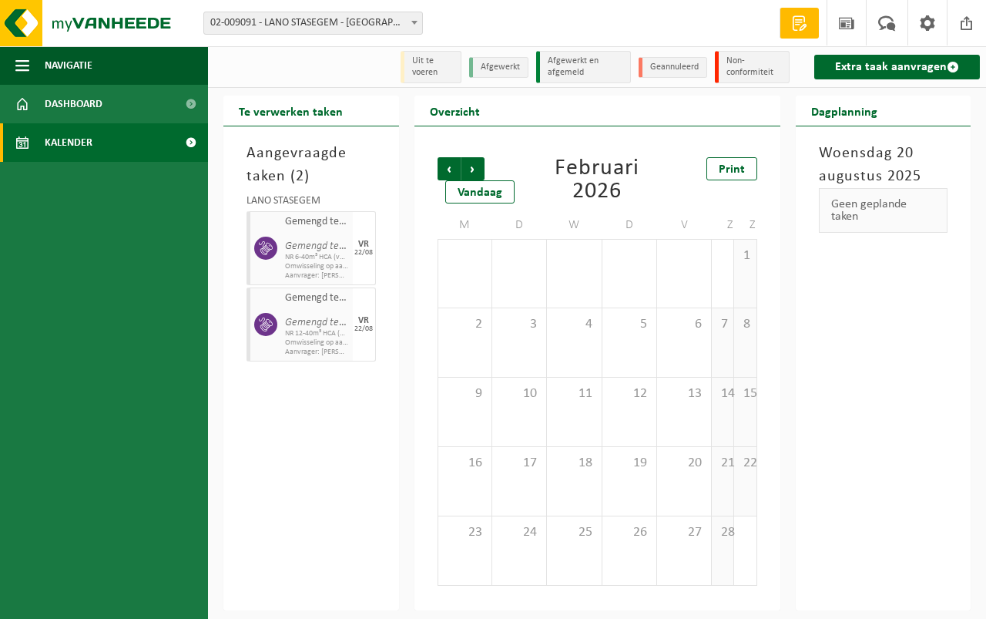
click at [443, 162] on span "Vorige" at bounding box center [449, 168] width 23 height 23
click at [444, 161] on span "Vorige" at bounding box center [449, 168] width 23 height 23
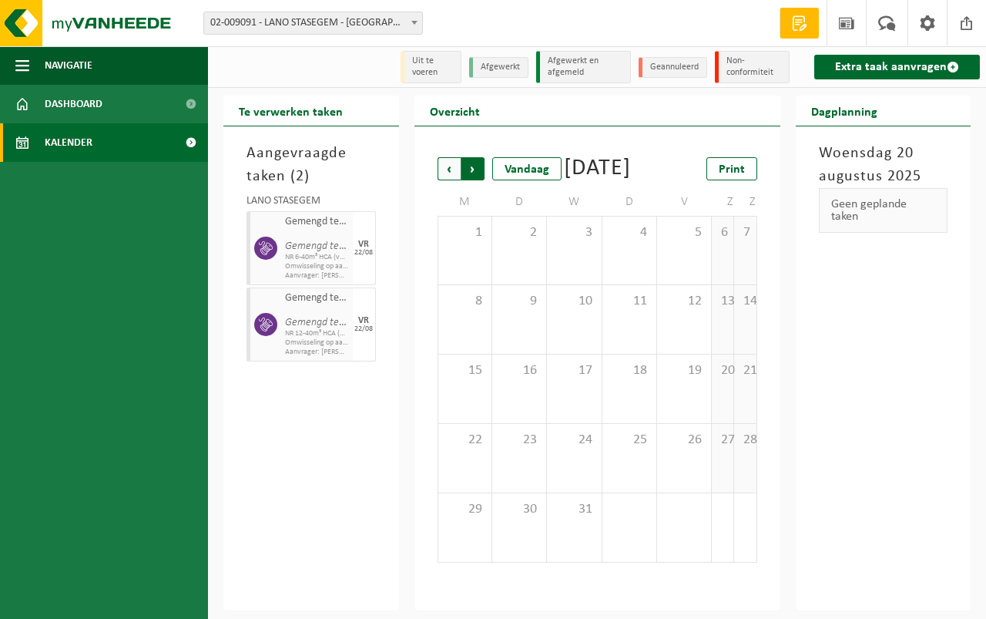
click at [443, 169] on span "Vorige" at bounding box center [449, 168] width 23 height 23
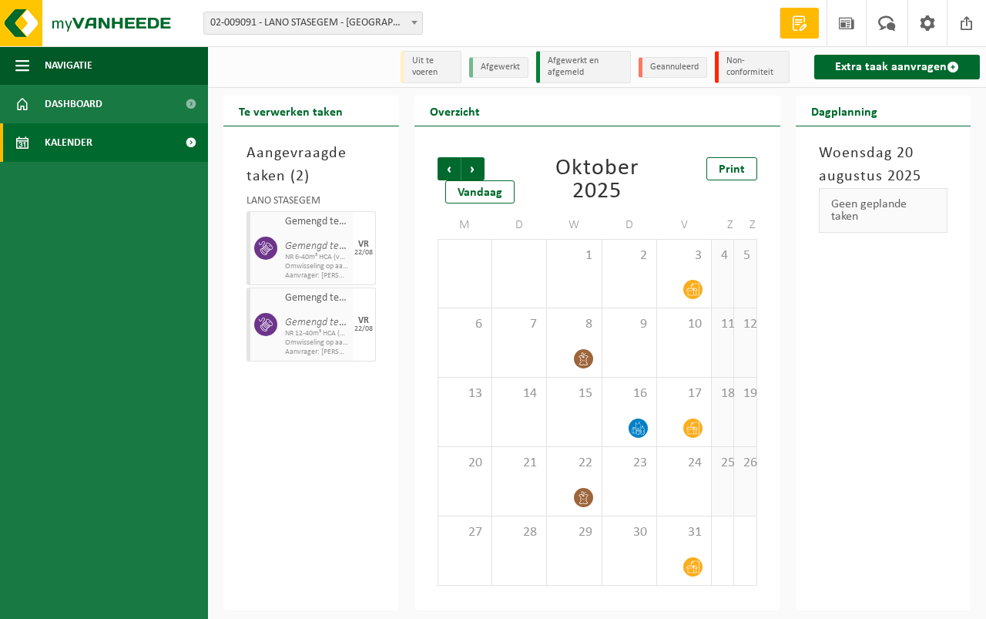
click at [444, 169] on span "Vorige" at bounding box center [449, 168] width 23 height 23
